Goal: Manage account settings

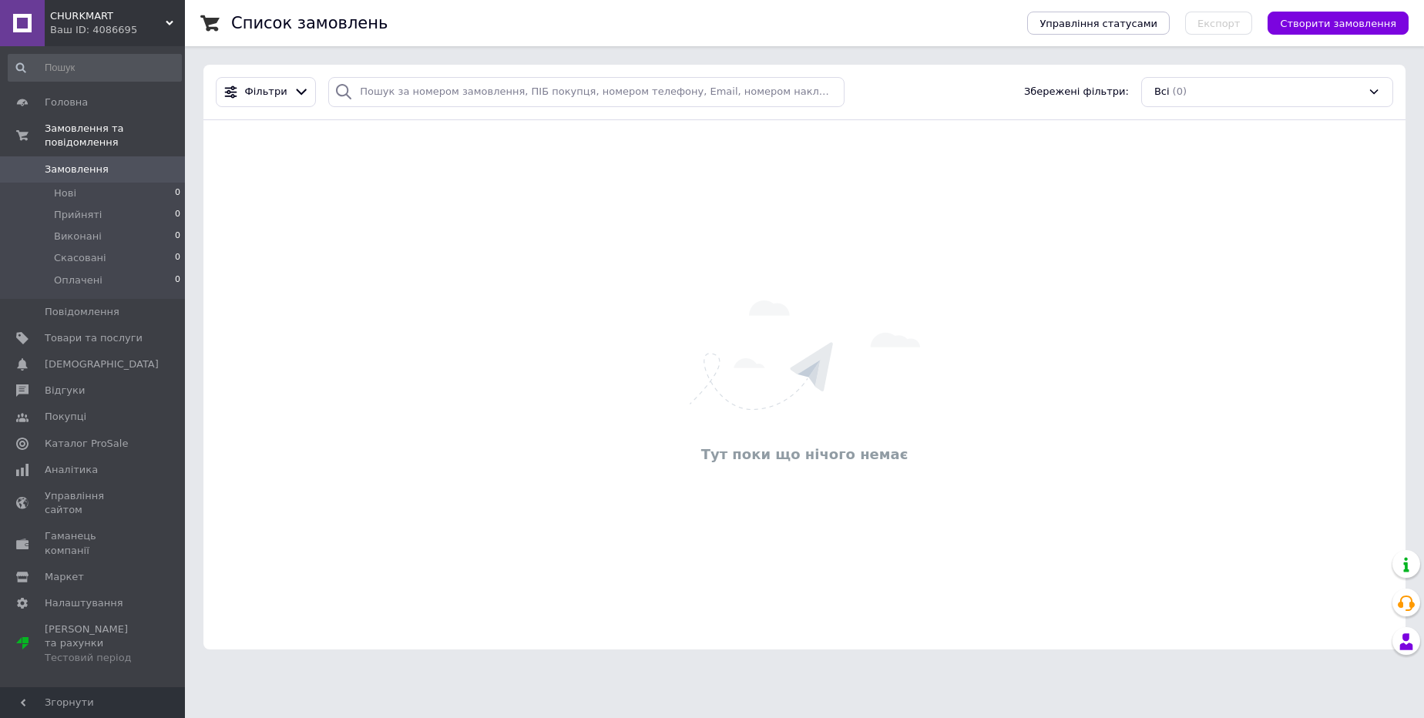
click at [153, 17] on span "CHURKMART" at bounding box center [108, 16] width 116 height 14
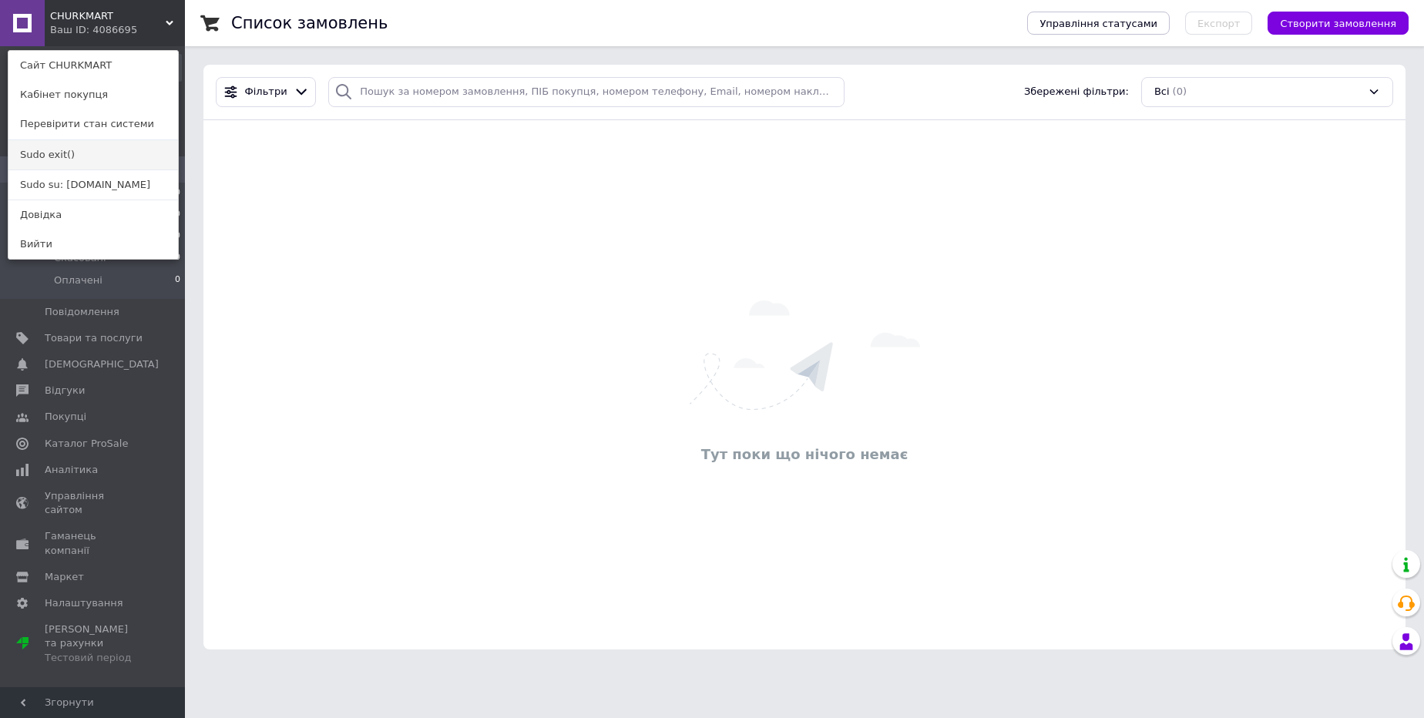
click at [131, 159] on link "Sudo exit()" at bounding box center [92, 154] width 169 height 29
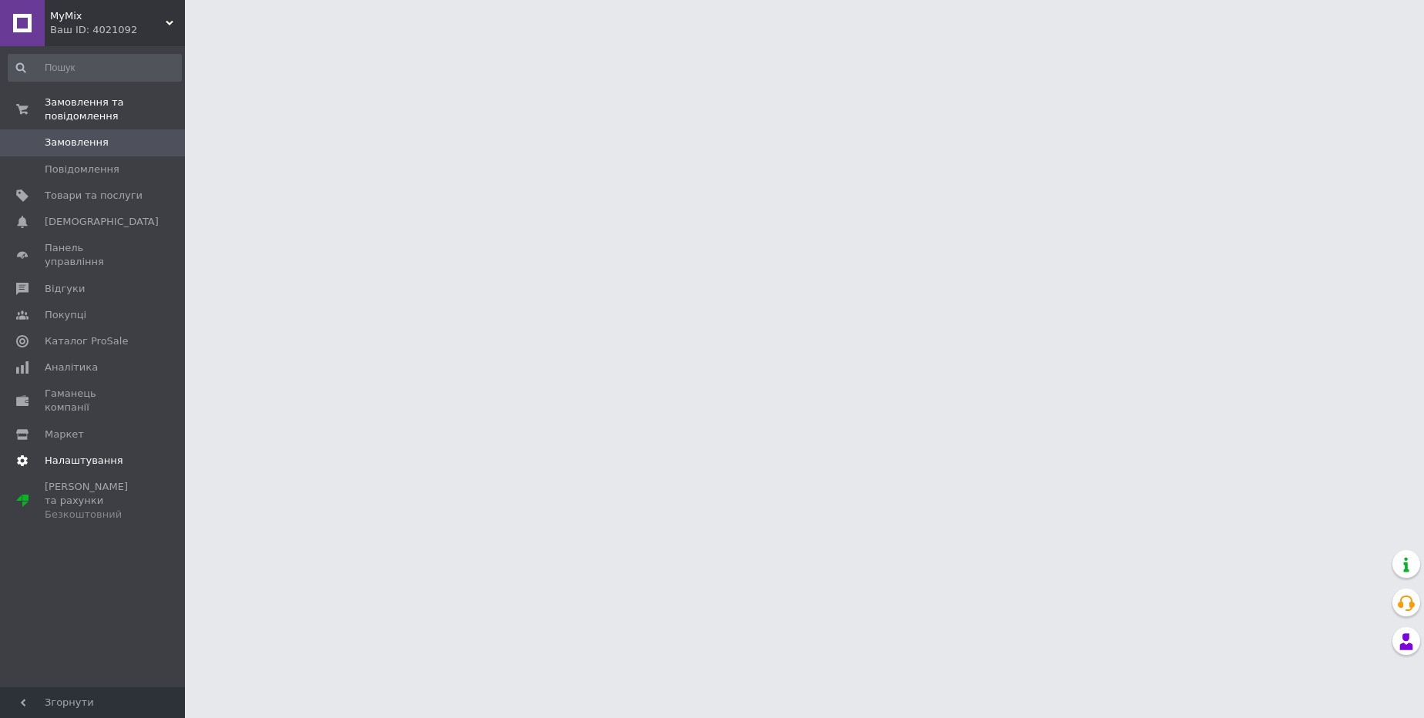
click at [90, 454] on span "Налаштування" at bounding box center [84, 461] width 79 height 14
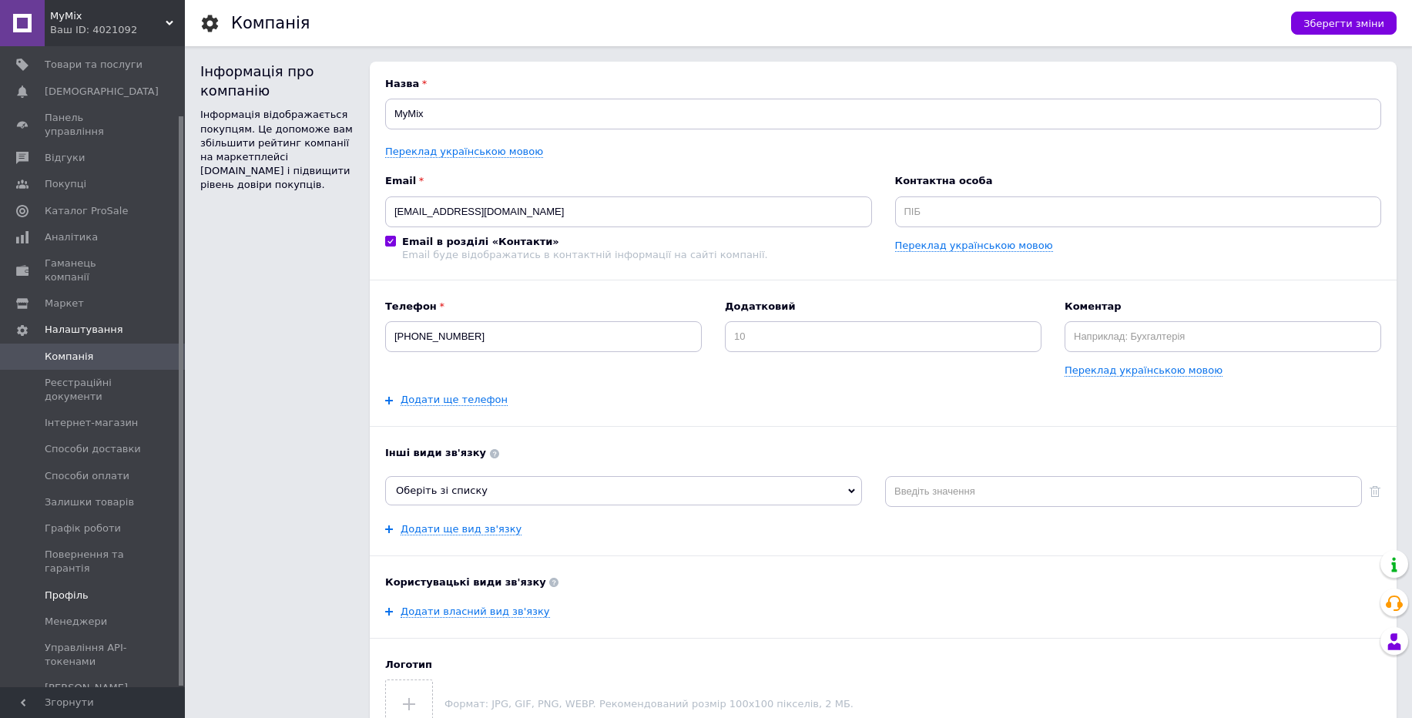
click at [75, 582] on link "Профіль" at bounding box center [95, 595] width 190 height 26
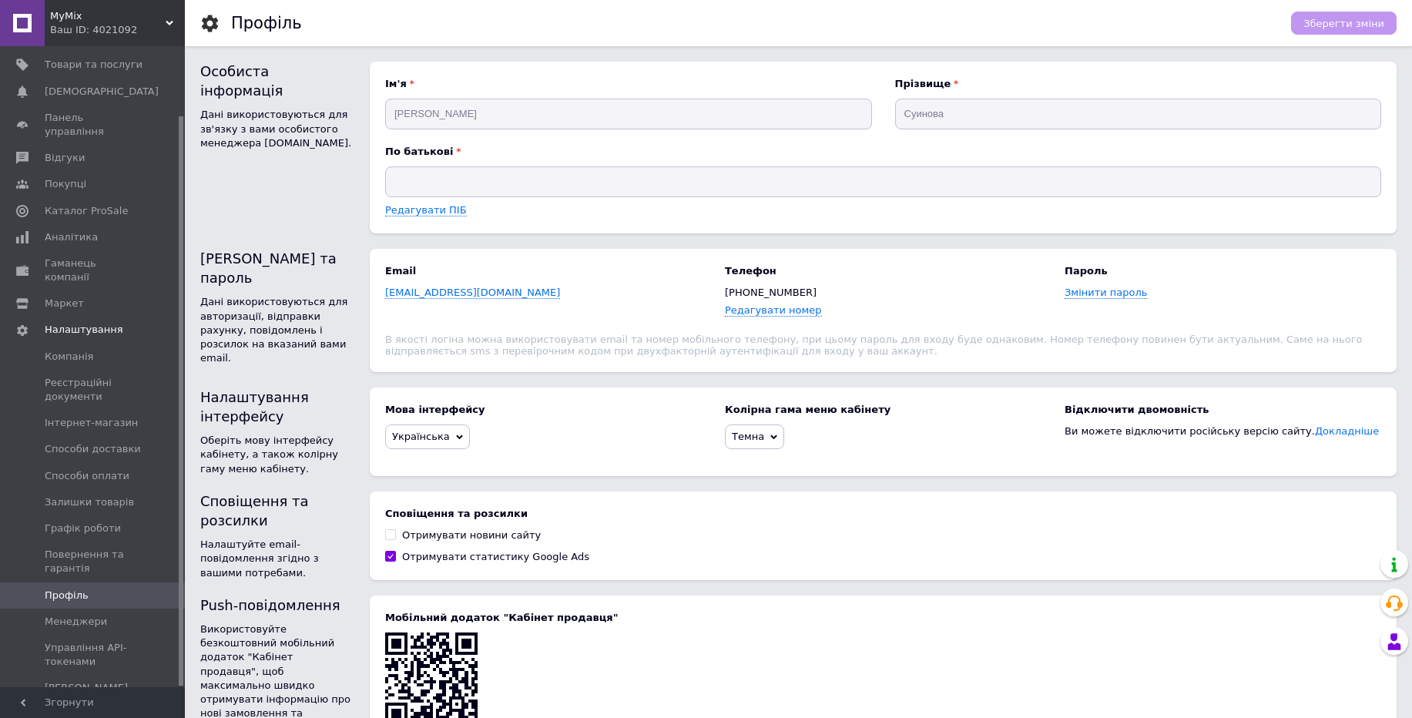
click at [103, 22] on span "MyMix" at bounding box center [108, 16] width 116 height 14
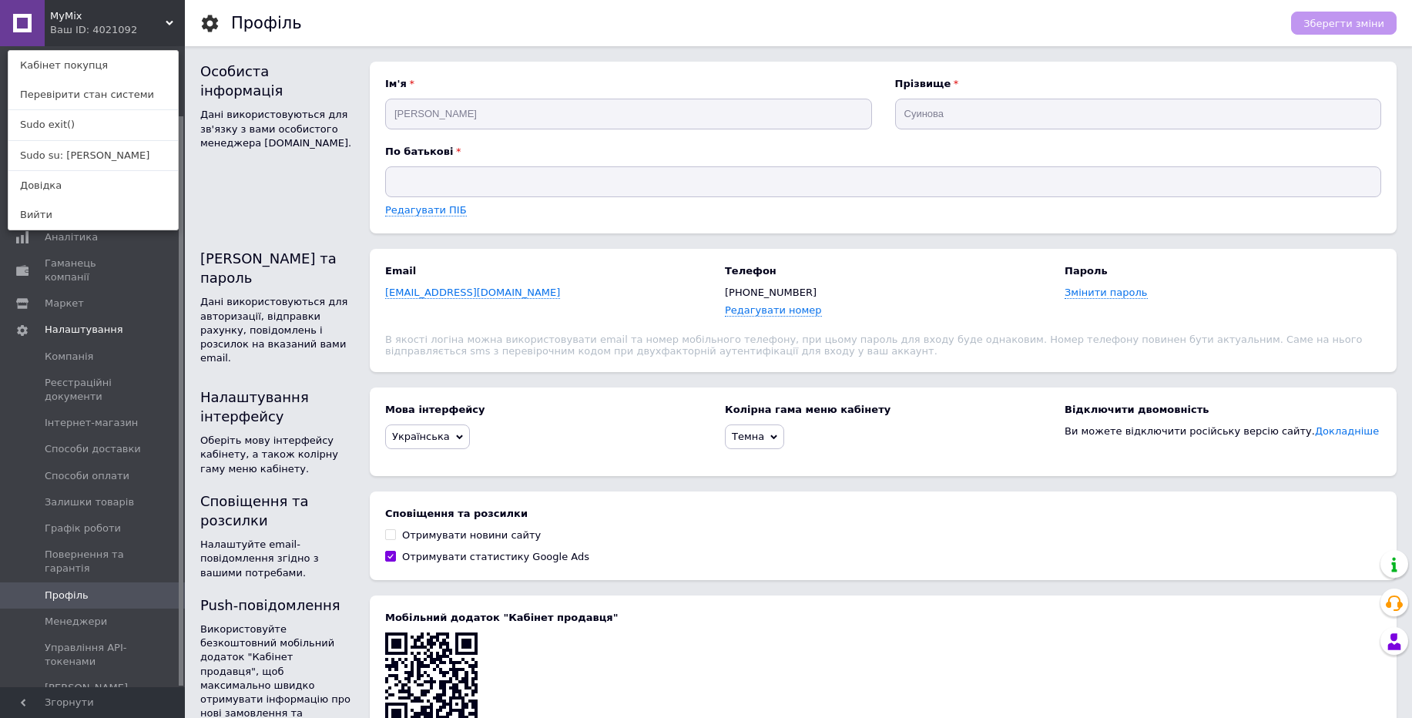
click at [978, 312] on div "Редагувати номер" at bounding box center [883, 311] width 317 height 15
click at [125, 24] on div "MyMix Ваш ID: 4021092 Кабінет покупця Перевірити стан системи Sudo exit() Sudo …" at bounding box center [92, 23] width 185 height 46
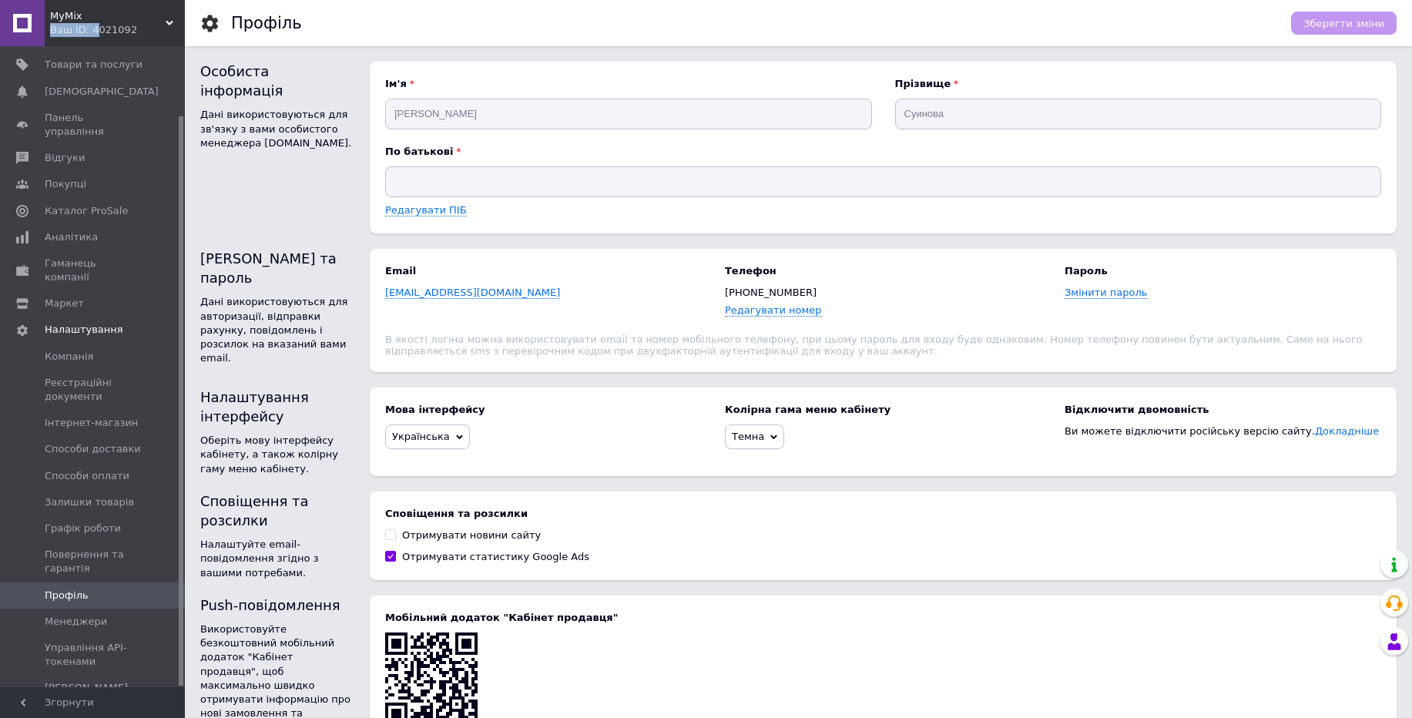
click at [95, 23] on div "MyMix Ваш ID: 4021092" at bounding box center [115, 23] width 140 height 46
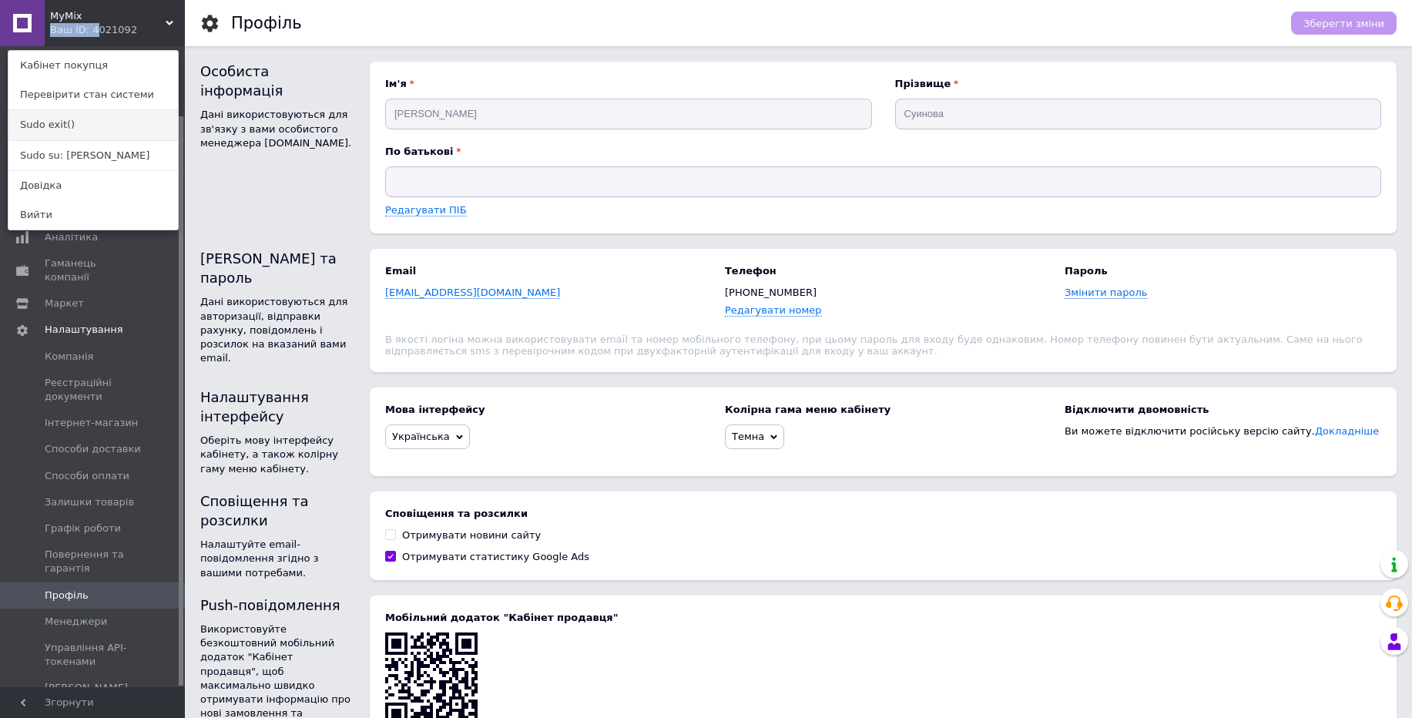
click at [78, 128] on link "Sudo exit()" at bounding box center [92, 124] width 169 height 29
